Goal: Ask a question: Seek information or help from site administrators or community

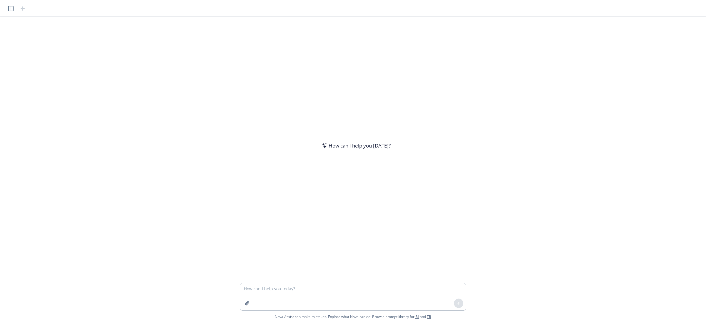
click at [298, 290] on textarea at bounding box center [352, 296] width 225 height 27
click at [271, 292] on textarea "give me a timelne to tackle my workday for today and tomorrow" at bounding box center [352, 296] width 225 height 27
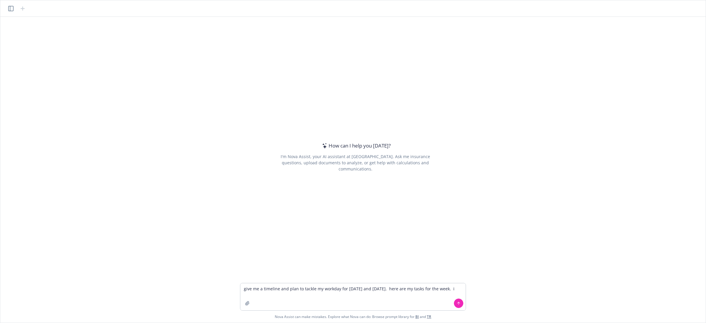
type textarea "give me a timeline and plan to tackle my workday for today and tomorrow. here a…"
